Goal: Obtain resource: Download file/media

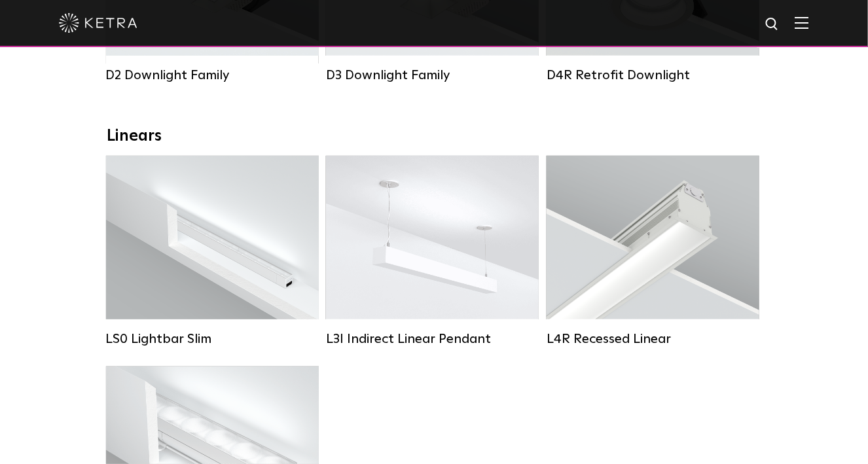
scroll to position [395, 0]
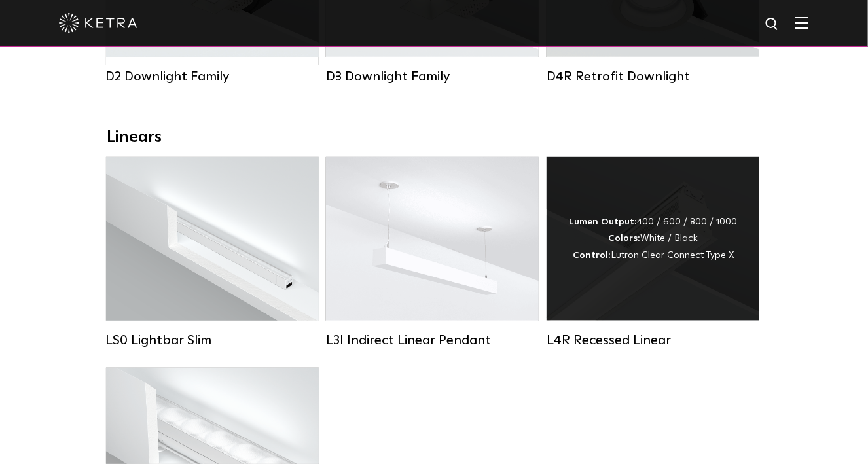
click at [737, 295] on div "Lumen Output: 400 / 600 / 800 / 1000 Colors: White / Black Control: Lutron Clea…" at bounding box center [653, 239] width 213 height 164
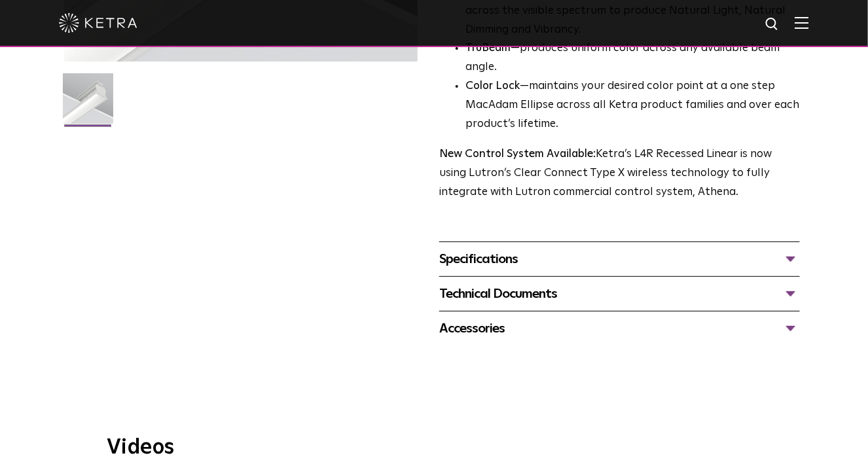
scroll to position [392, 0]
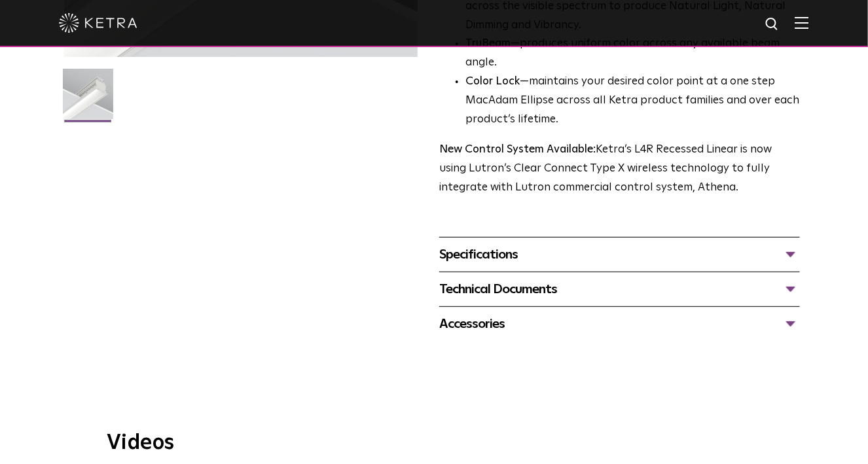
click at [716, 244] on div "Specifications" at bounding box center [619, 254] width 361 height 21
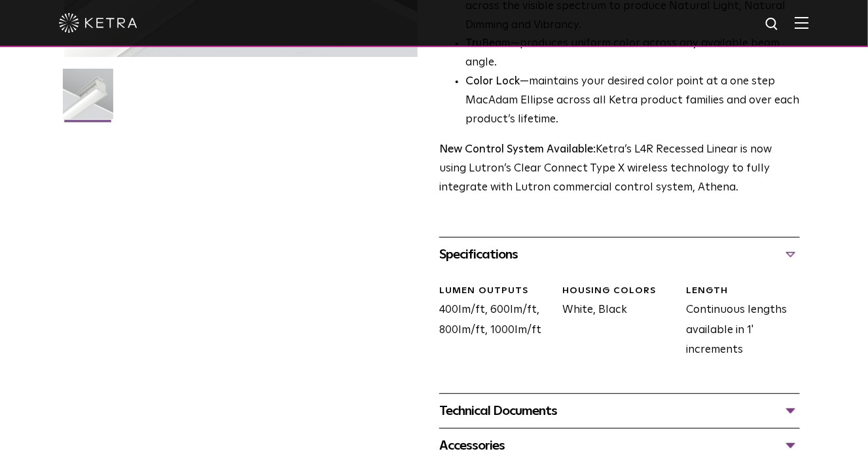
click at [716, 244] on div "Specifications" at bounding box center [619, 254] width 361 height 21
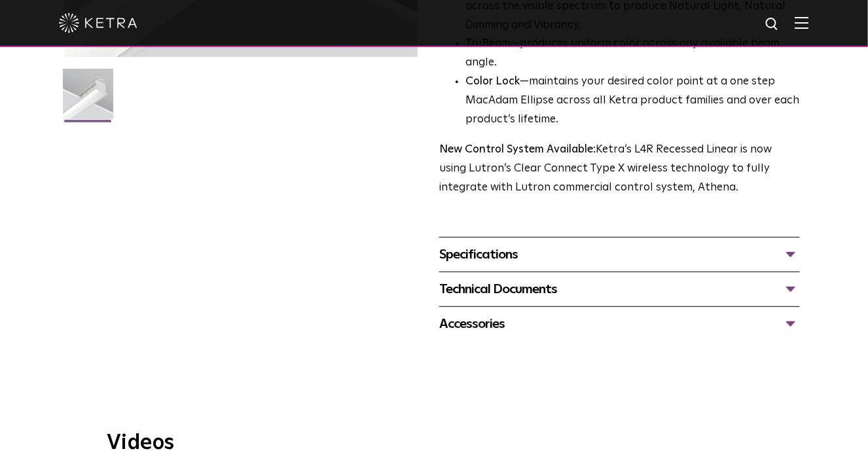
click at [718, 279] on div "Technical Documents" at bounding box center [619, 289] width 361 height 21
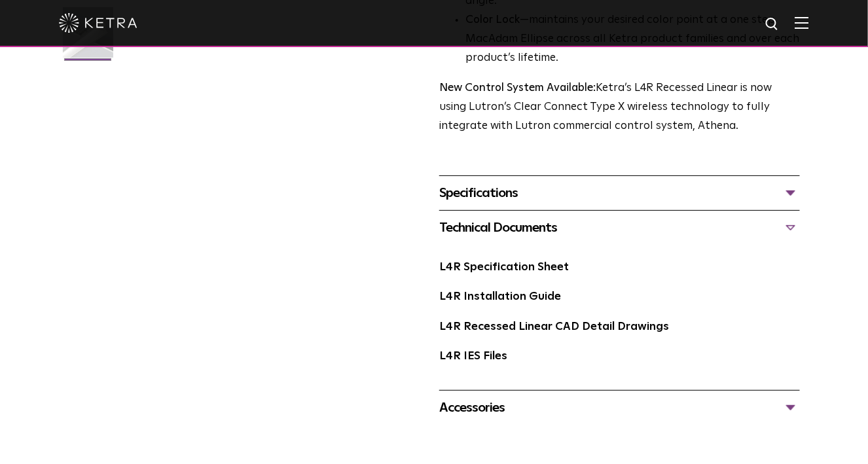
scroll to position [458, 0]
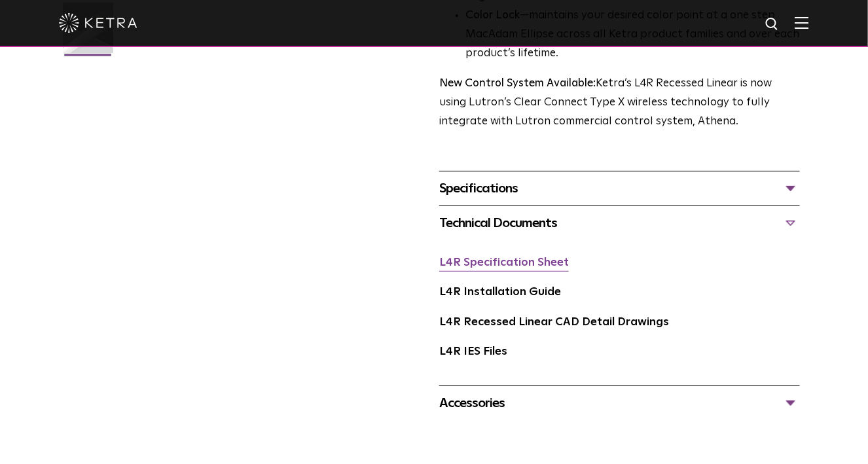
click at [528, 257] on link "L4R Specification Sheet" at bounding box center [504, 262] width 130 height 11
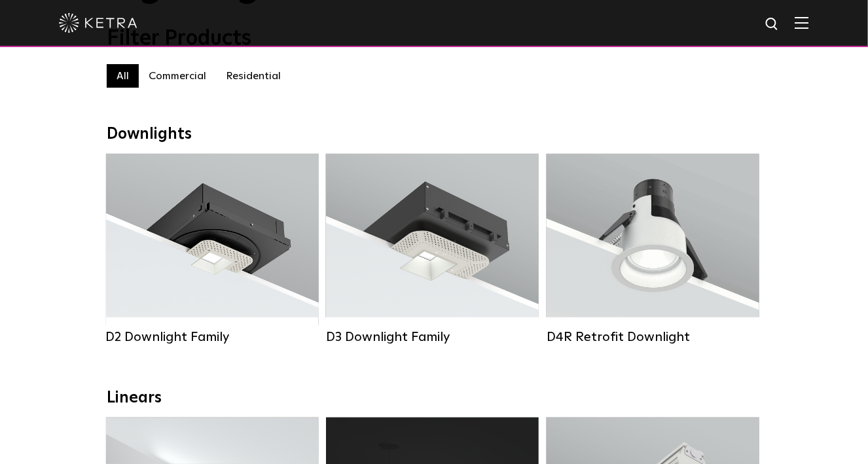
scroll to position [134, 0]
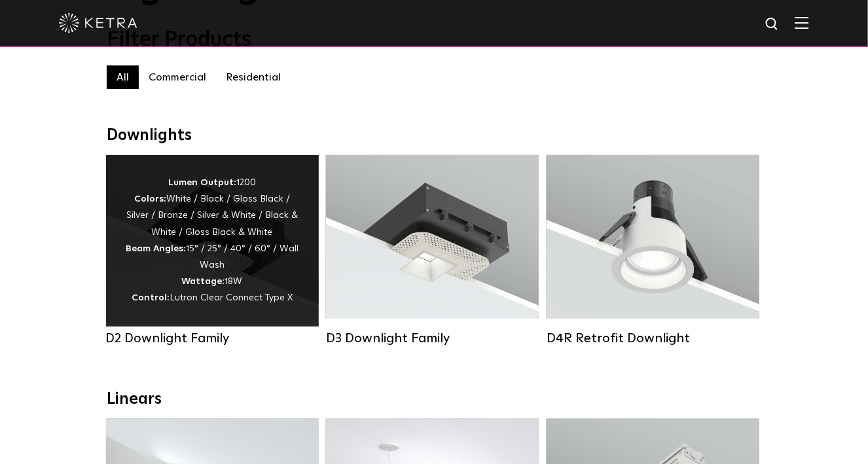
click at [219, 286] on strong "Wattage:" at bounding box center [203, 281] width 43 height 9
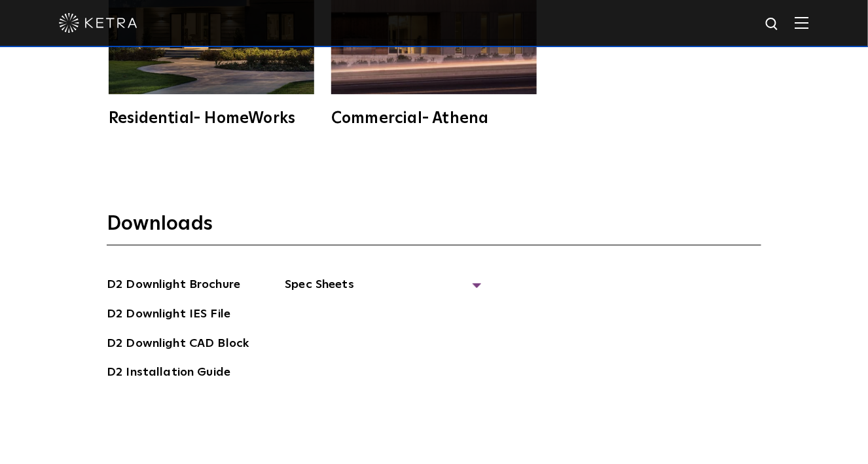
scroll to position [3273, 0]
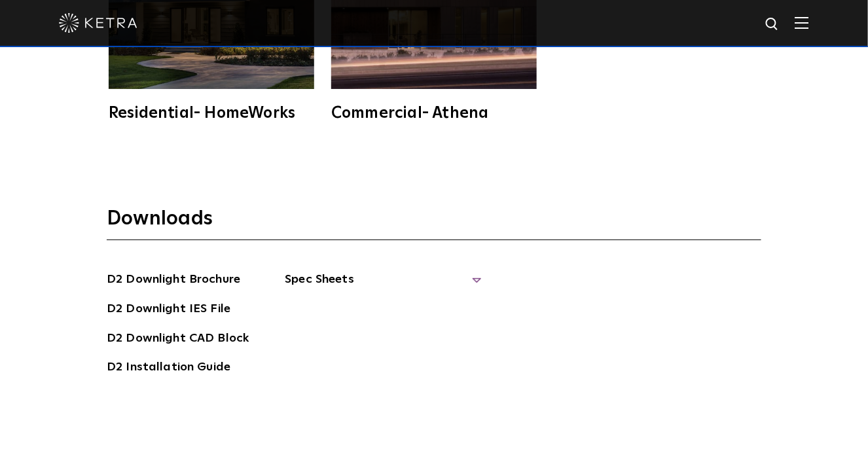
click at [331, 283] on span "Spec Sheets" at bounding box center [383, 284] width 196 height 29
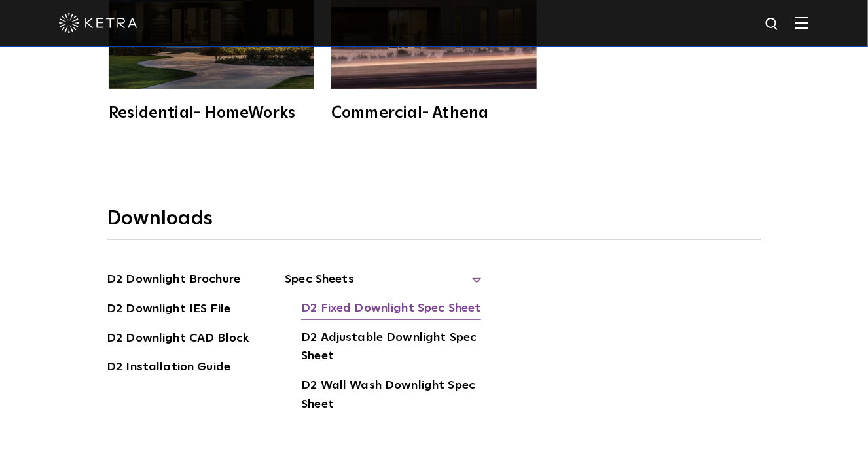
click at [348, 307] on link "D2 Fixed Downlight Spec Sheet" at bounding box center [390, 309] width 179 height 21
